Goal: Task Accomplishment & Management: Use online tool/utility

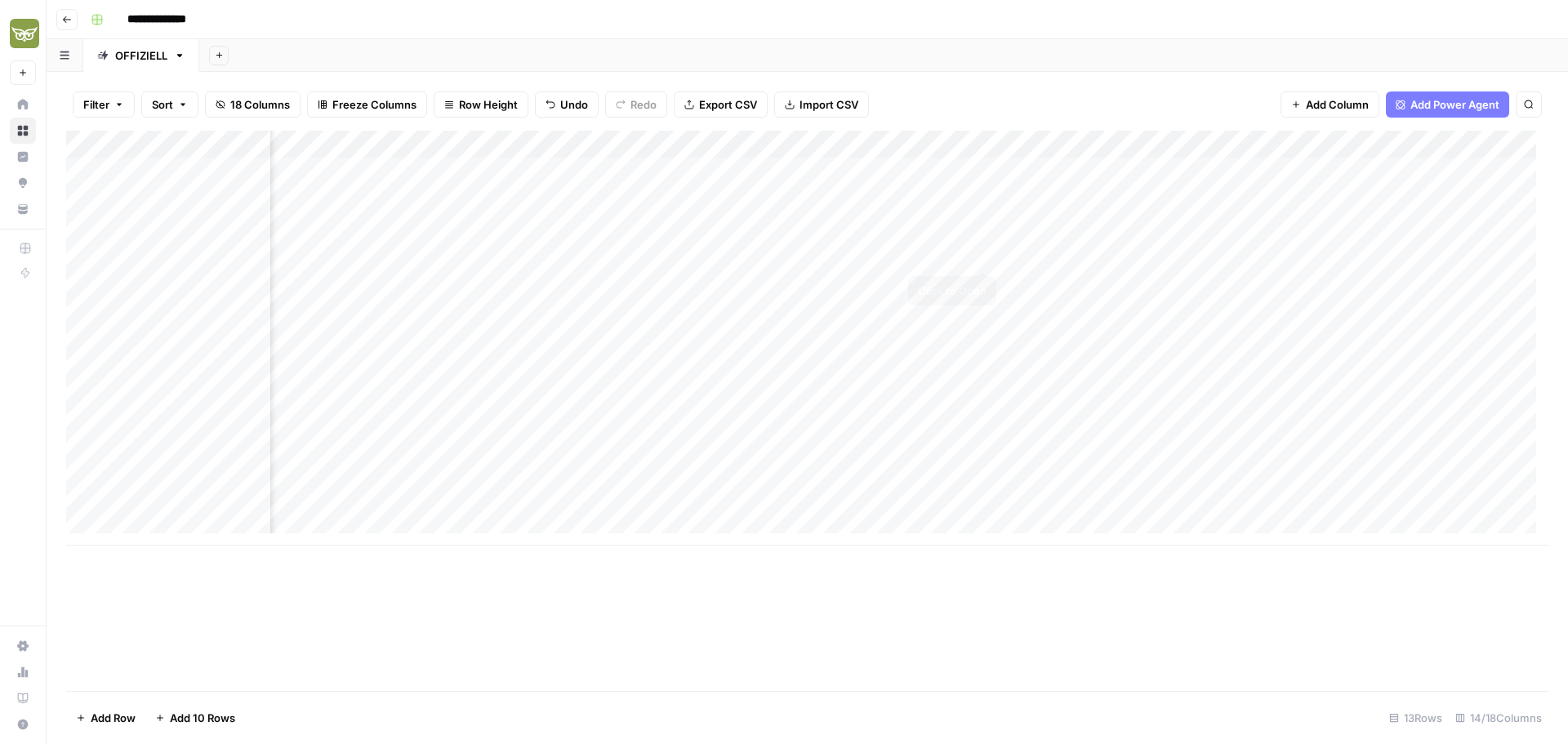
scroll to position [0, 840]
click at [1131, 228] on div "Add Column" at bounding box center [808, 338] width 1483 height 415
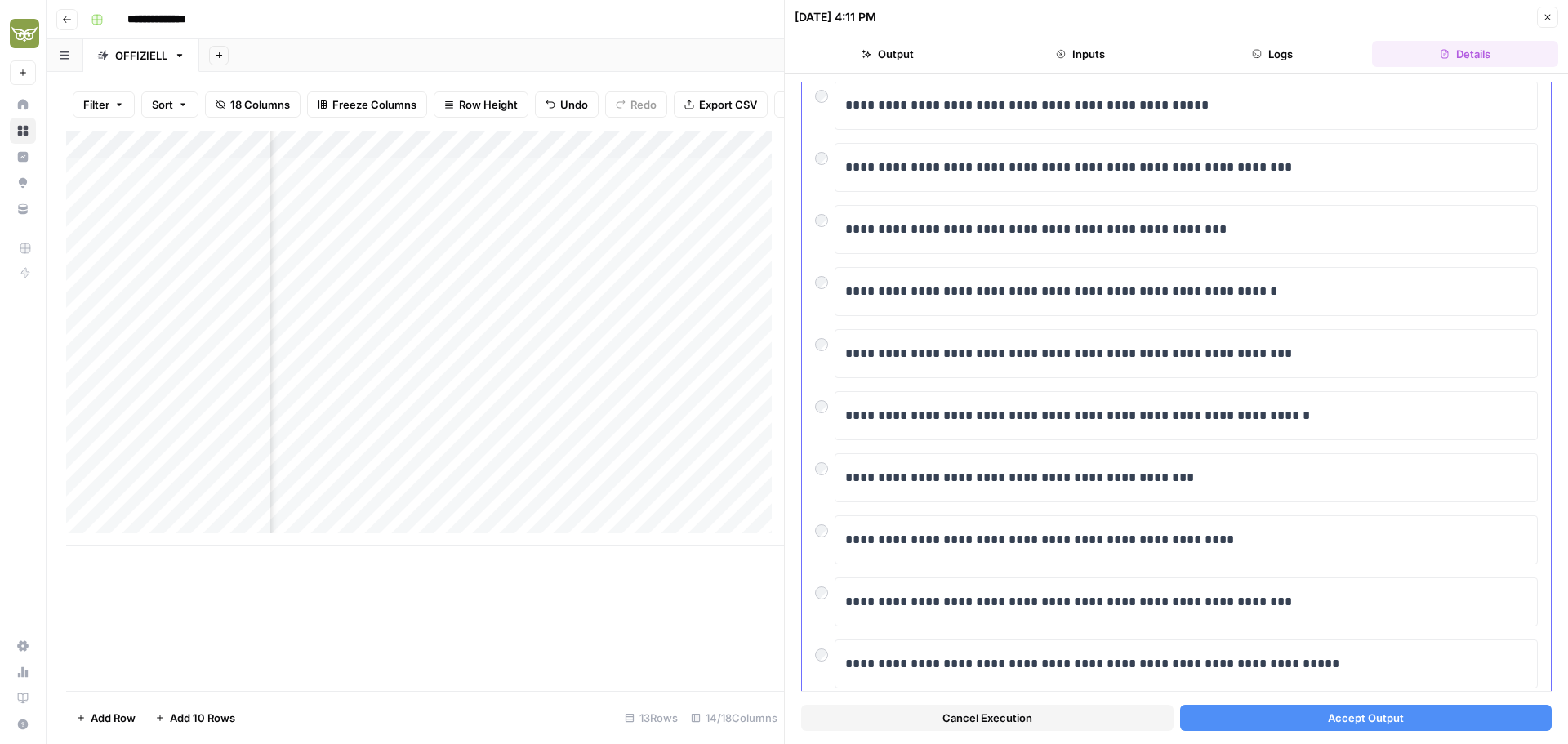
scroll to position [169, 0]
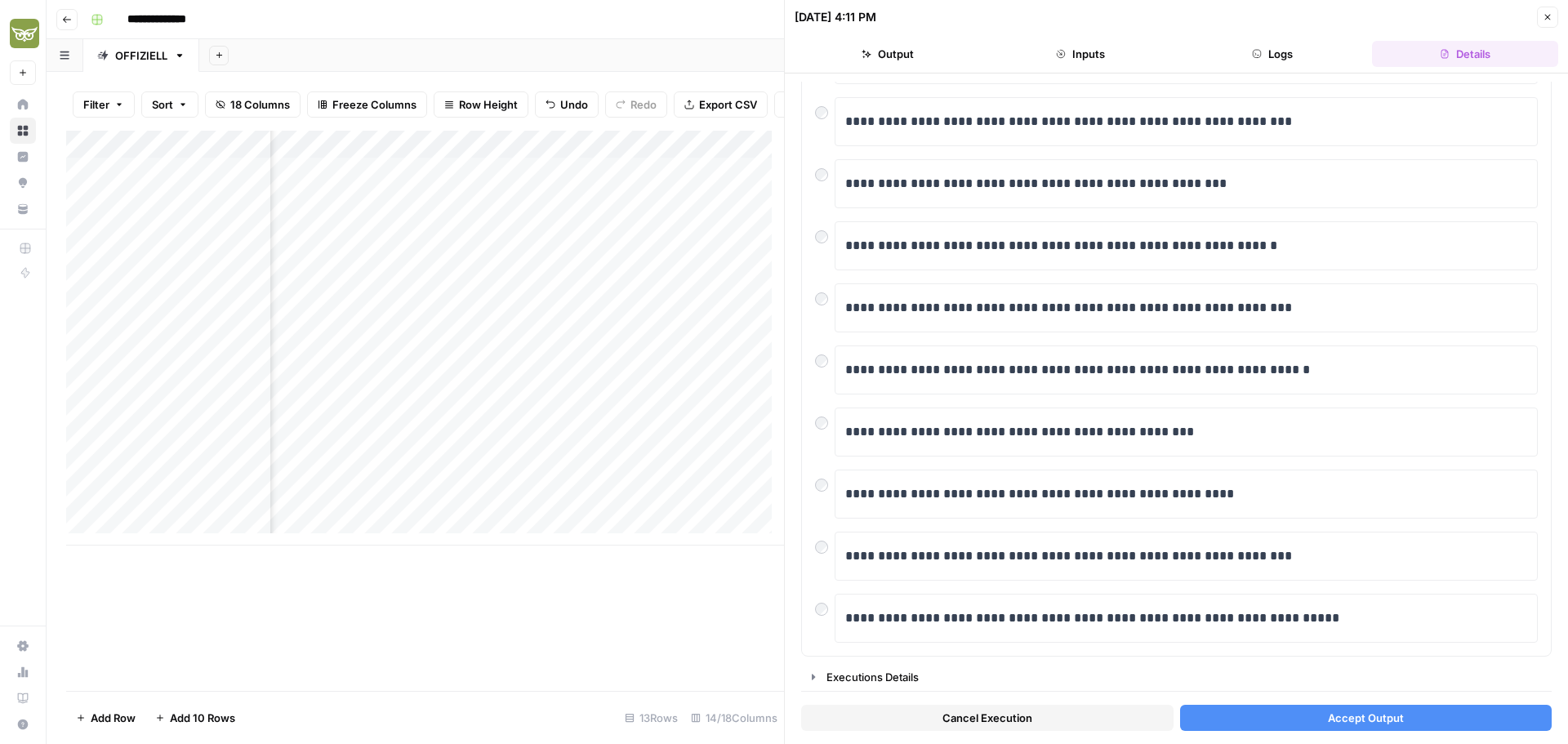
click at [1328, 722] on span "Accept Output" at bounding box center [1365, 717] width 76 height 16
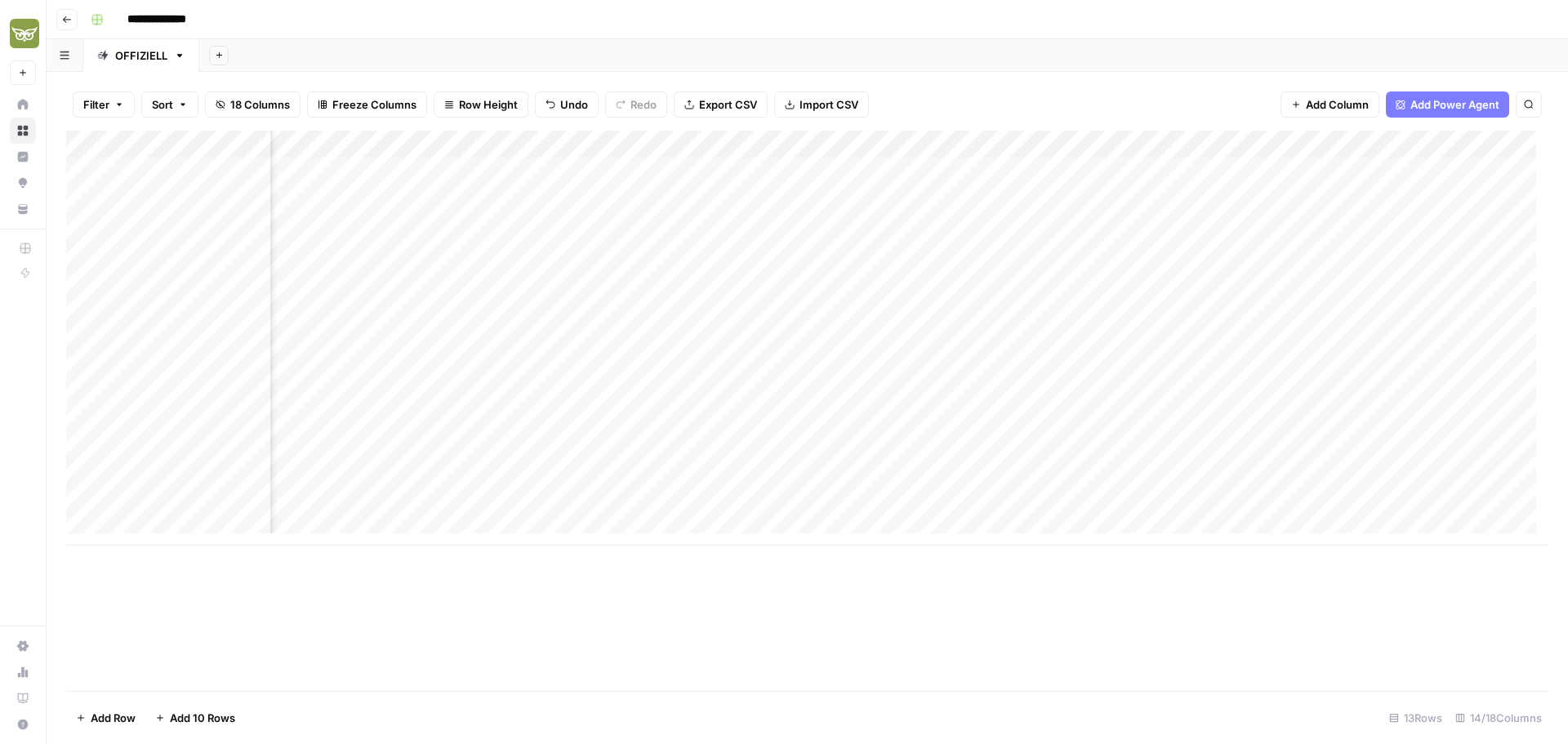
click at [1132, 227] on div "Add Column" at bounding box center [808, 338] width 1483 height 415
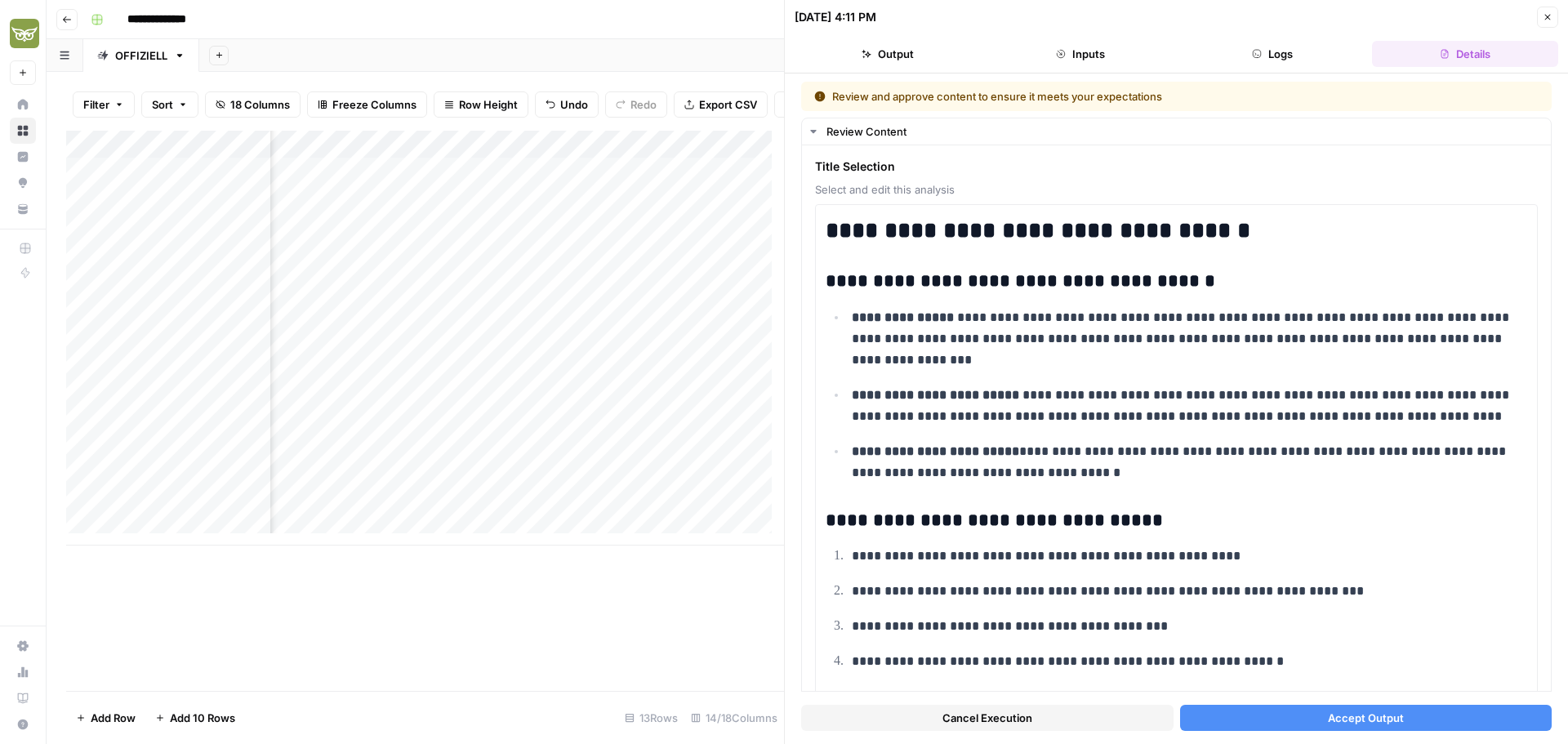
click at [1302, 720] on button "Accept Output" at bounding box center [1366, 717] width 373 height 26
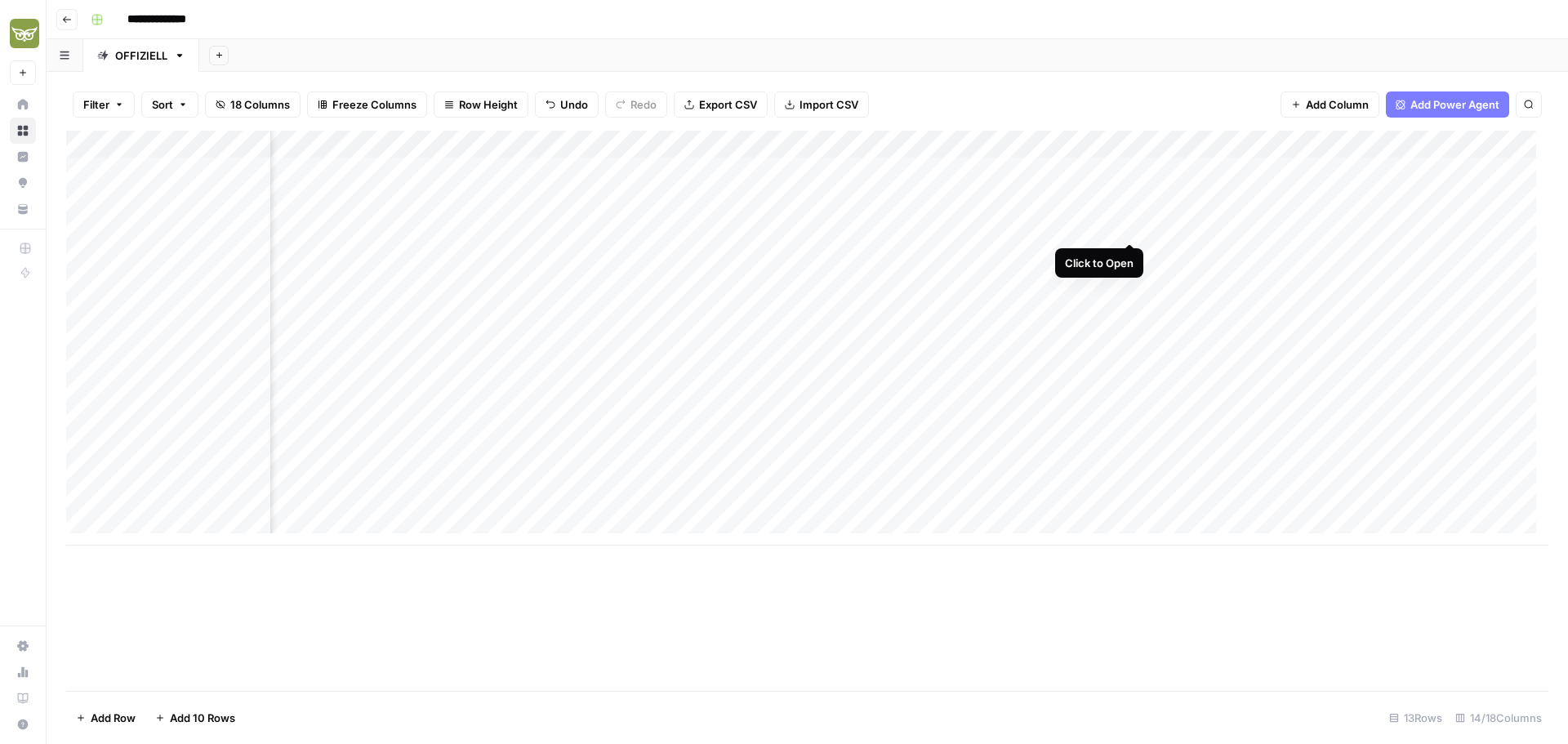
click at [1131, 227] on div "Add Column" at bounding box center [808, 338] width 1483 height 415
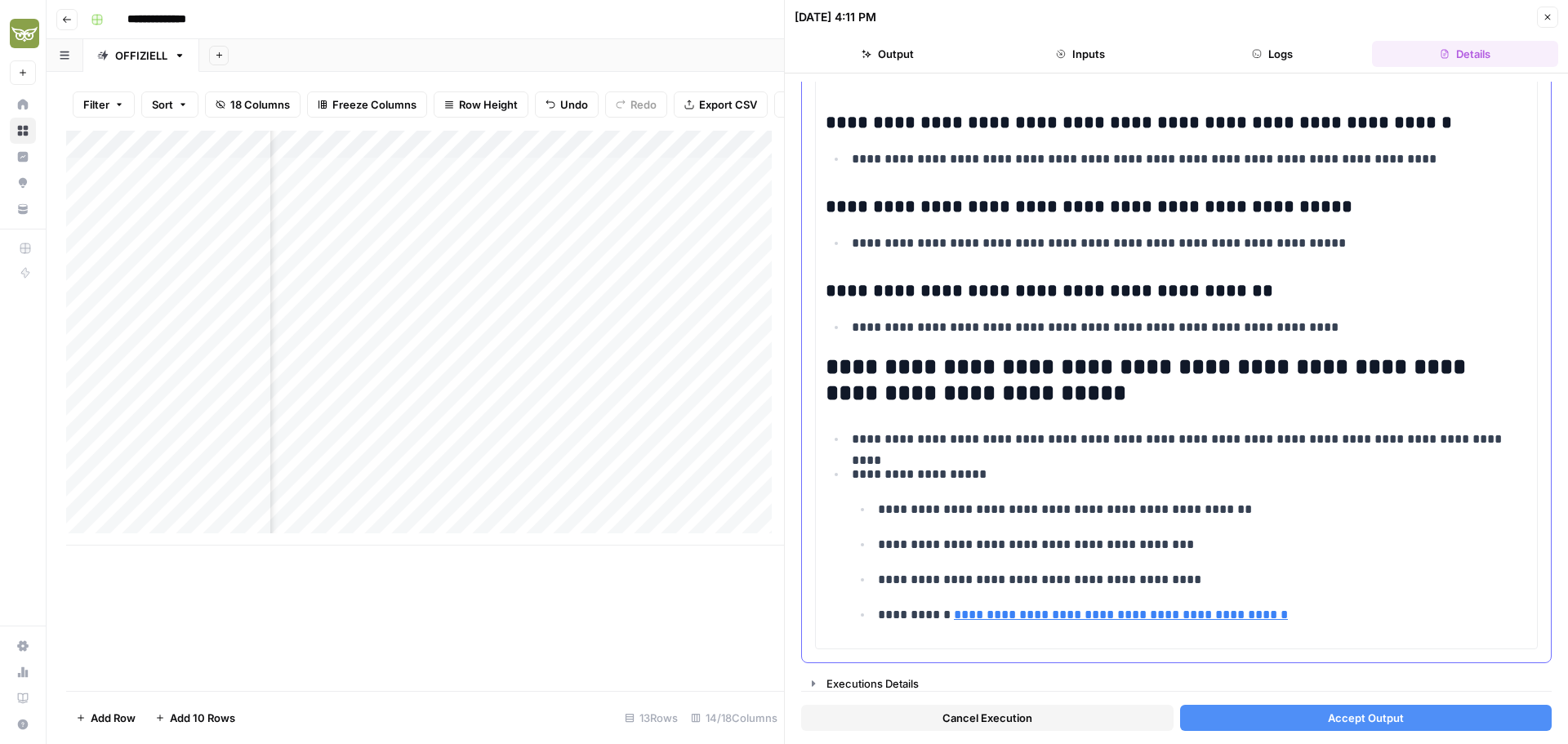
scroll to position [1973, 0]
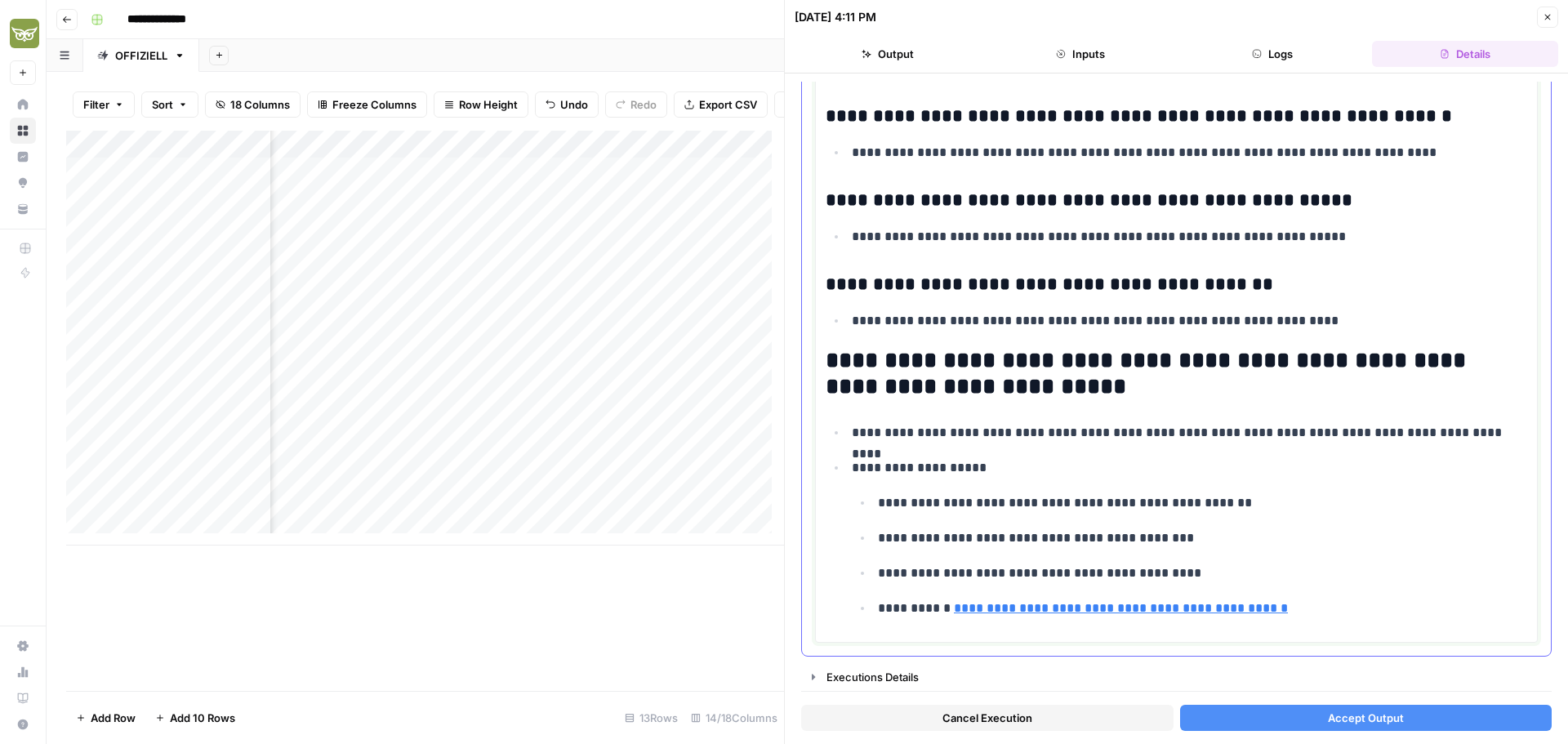
click at [1371, 609] on p "**********" at bounding box center [1197, 609] width 638 height 21
click at [1293, 720] on button "Accept Output" at bounding box center [1366, 717] width 373 height 26
